Goal: Task Accomplishment & Management: Manage account settings

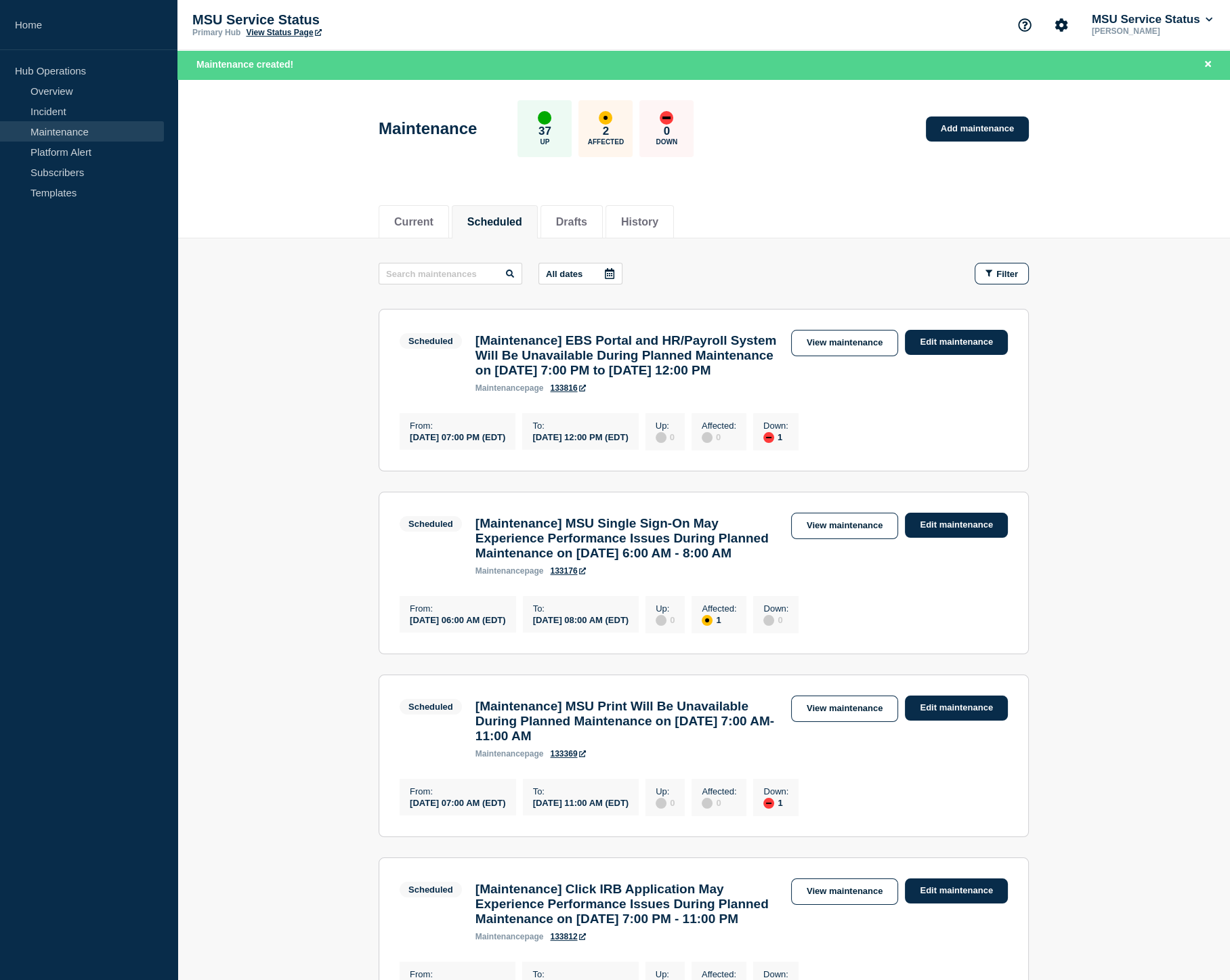
click at [1191, 27] on p "Jane Carl" at bounding box center [1152, 31] width 126 height 10
click at [1207, 17] on icon at bounding box center [1209, 19] width 7 height 8
drag, startPoint x: 1115, startPoint y: 178, endPoint x: 1097, endPoint y: 184, distance: 19.0
click at [1114, 178] on button "Log out" at bounding box center [1122, 179] width 34 height 12
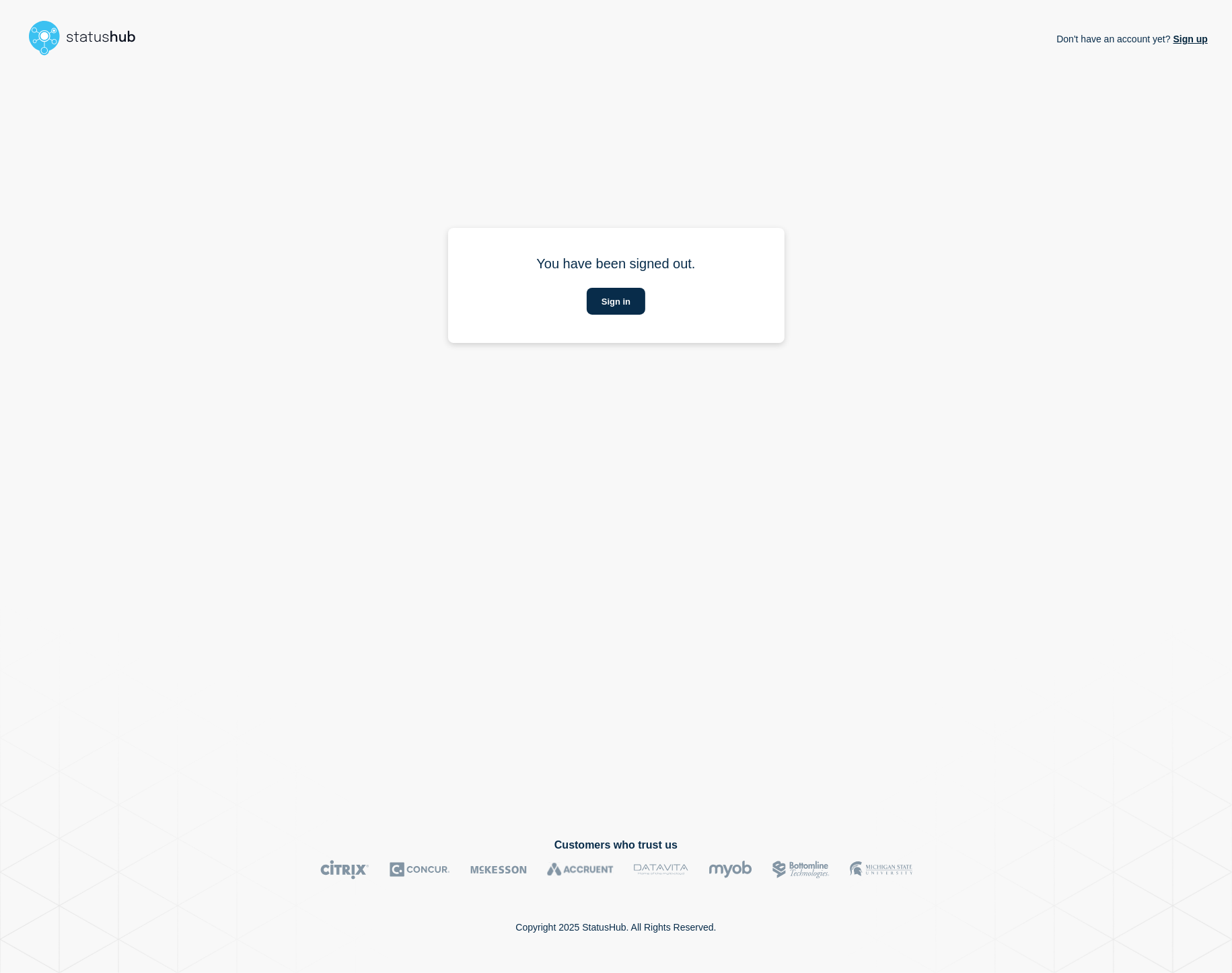
click at [329, 227] on div "Don't have an account yet? Sign up You have been signed out. Sign in" at bounding box center [616, 439] width 1183 height 755
